Goal: Task Accomplishment & Management: Manage account settings

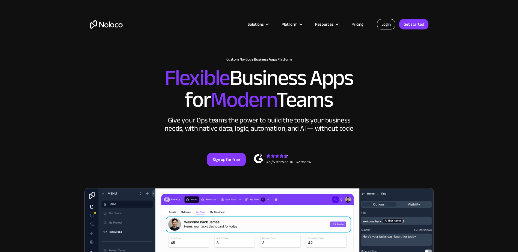
click at [384, 25] on link "Login" at bounding box center [386, 24] width 18 height 10
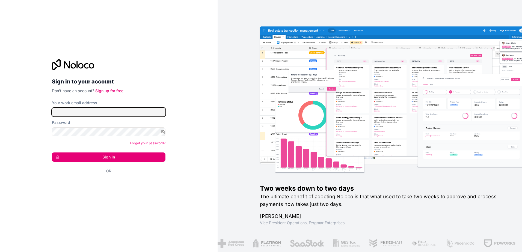
click at [121, 112] on input "Your work email address" at bounding box center [109, 112] width 114 height 9
type input "michael.hsieh@freshdirectproduce.com"
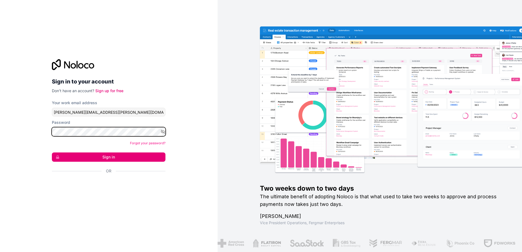
click at [52, 153] on button "Sign in" at bounding box center [109, 157] width 114 height 9
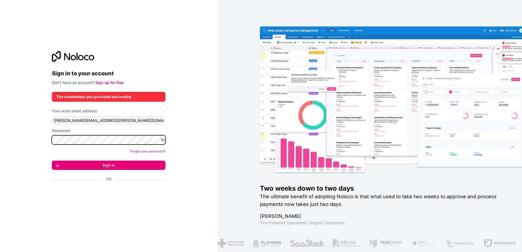
click at [52, 161] on button "Sign in" at bounding box center [109, 165] width 114 height 9
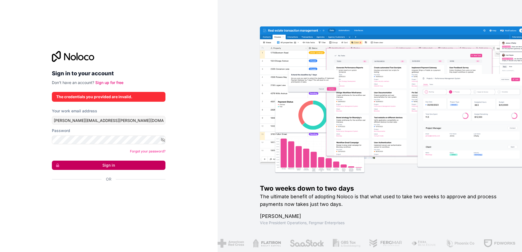
click at [98, 162] on button "Sign in" at bounding box center [109, 165] width 114 height 9
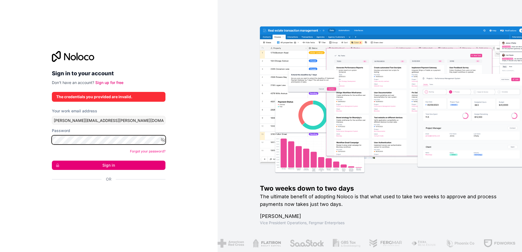
click at [52, 161] on button "Sign in" at bounding box center [109, 165] width 114 height 9
